Goal: Navigation & Orientation: Go to known website

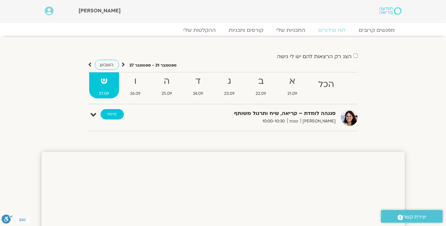
click at [117, 113] on link "כניסה" at bounding box center [112, 114] width 23 height 10
